Goal: Task Accomplishment & Management: Manage account settings

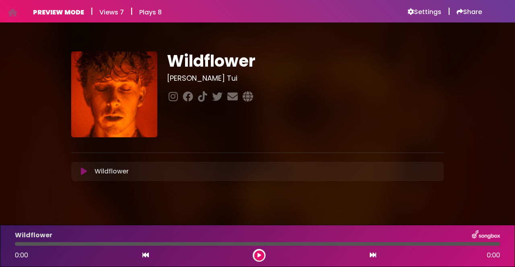
click at [81, 175] on icon at bounding box center [84, 172] width 6 height 8
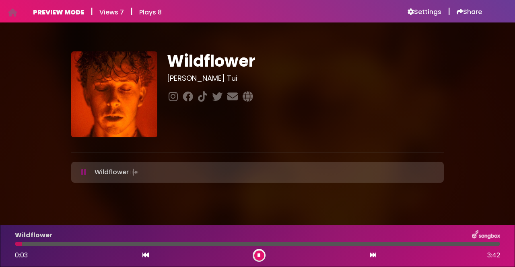
click at [371, 244] on div at bounding box center [257, 245] width 485 height 4
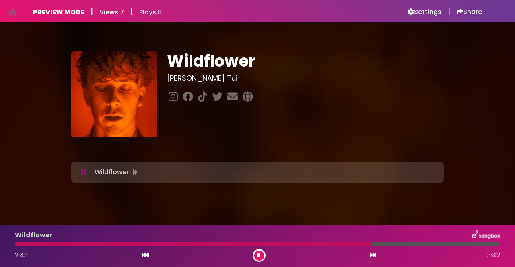
click at [429, 245] on div at bounding box center [257, 245] width 485 height 4
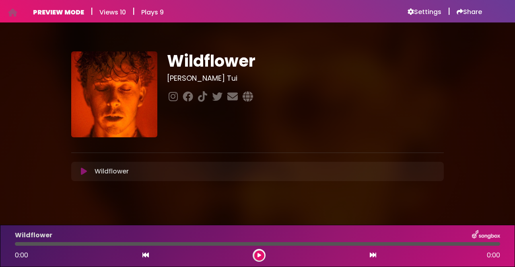
scroll to position [7, 0]
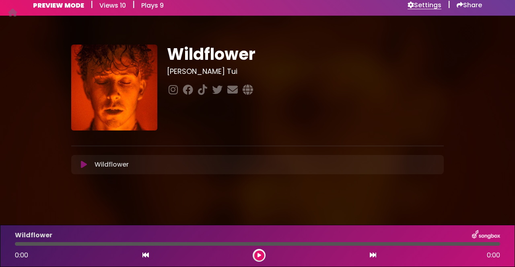
click at [422, 3] on h6 "Settings" at bounding box center [424, 5] width 34 height 8
